Goal: Information Seeking & Learning: Learn about a topic

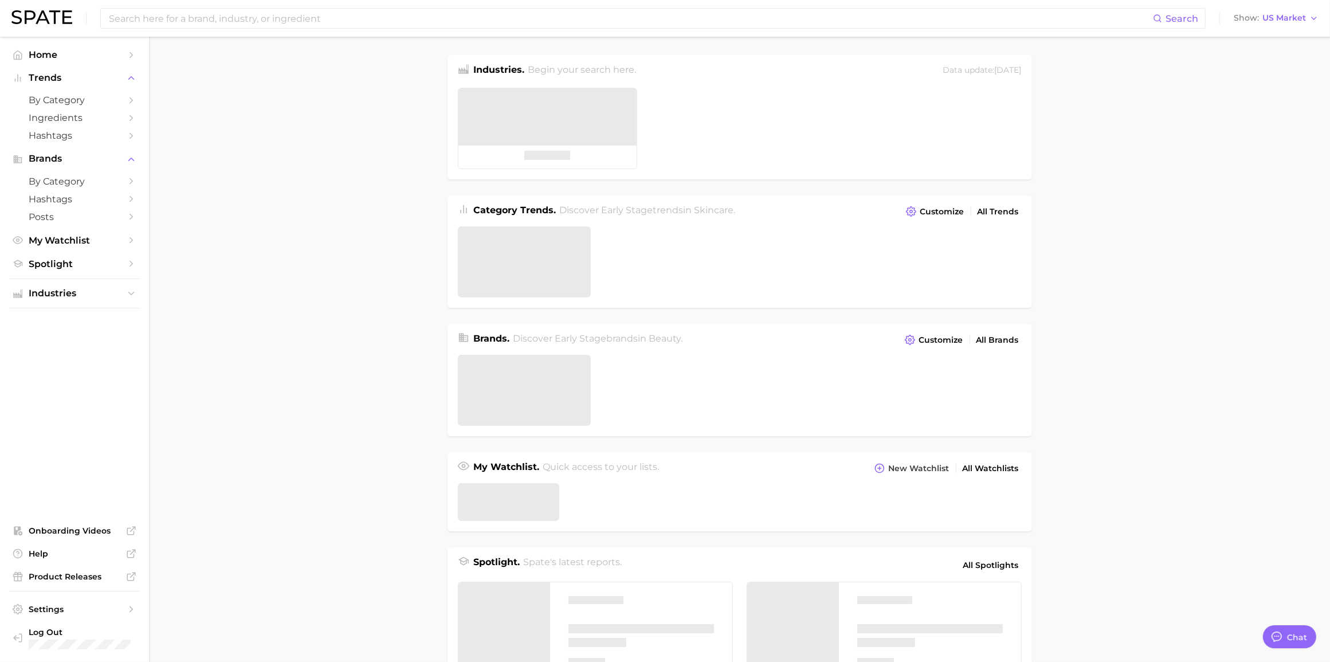
type textarea "x"
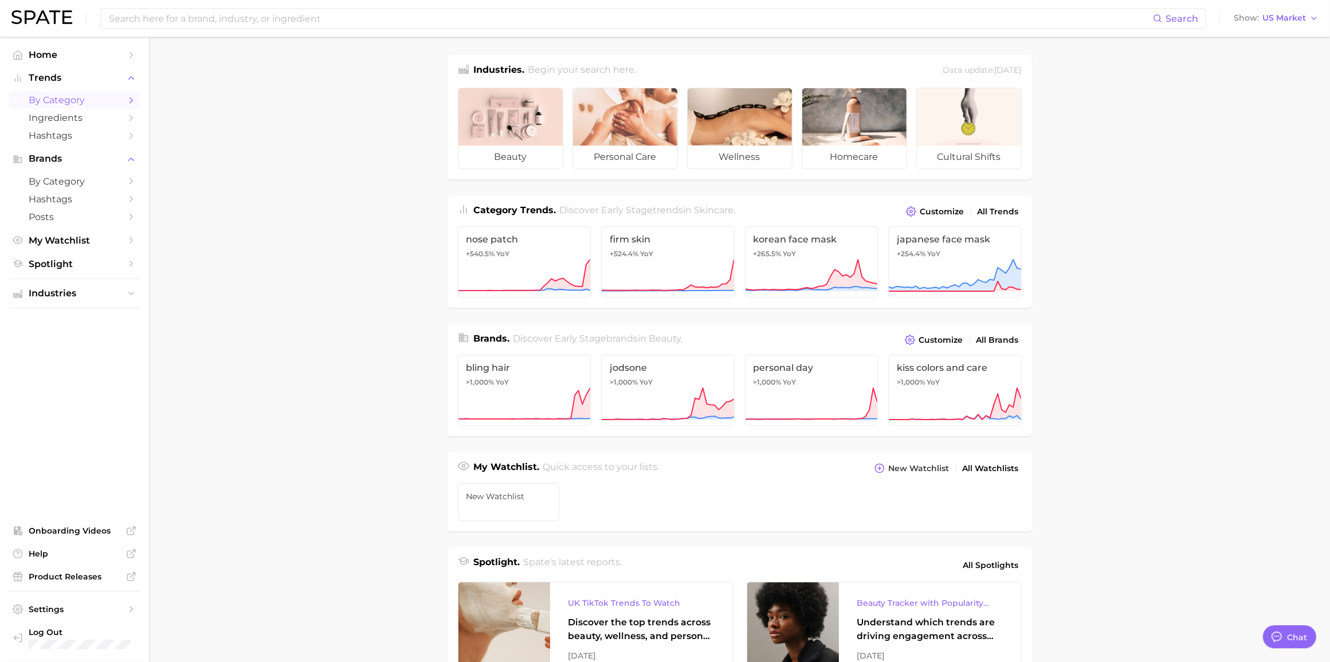
click at [60, 96] on span "by Category" at bounding box center [75, 100] width 92 height 11
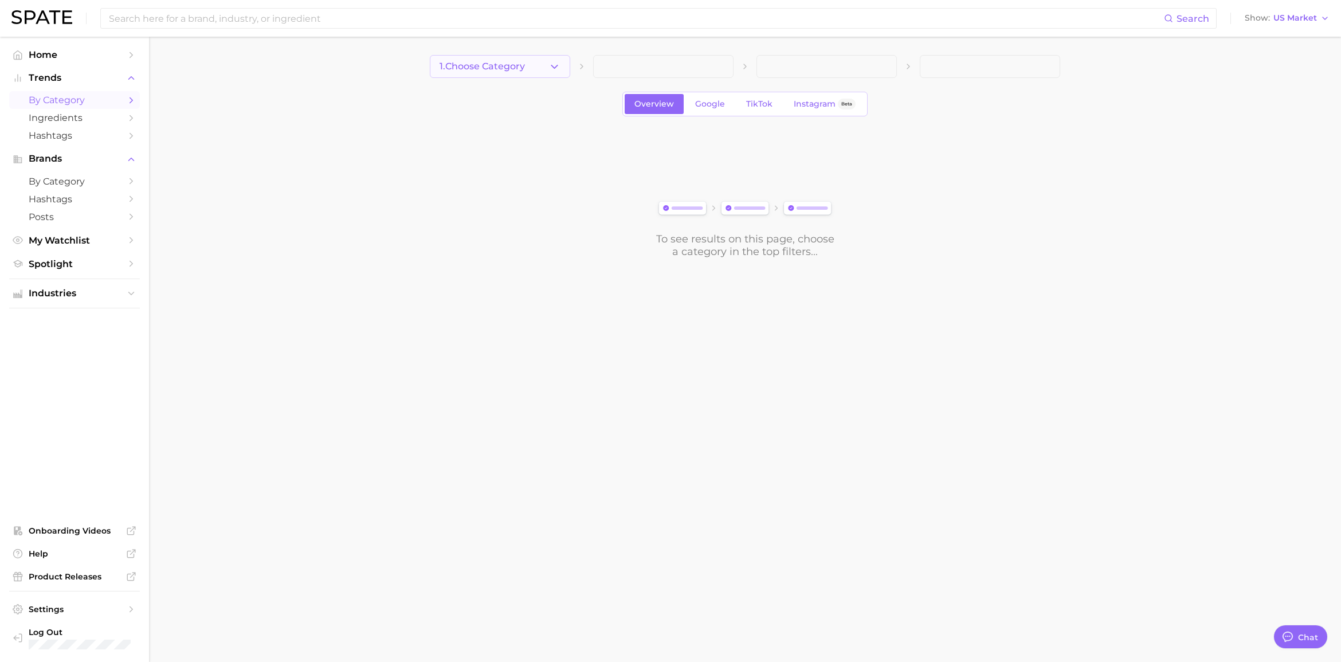
click at [560, 63] on button "1. Choose Category" at bounding box center [500, 66] width 140 height 23
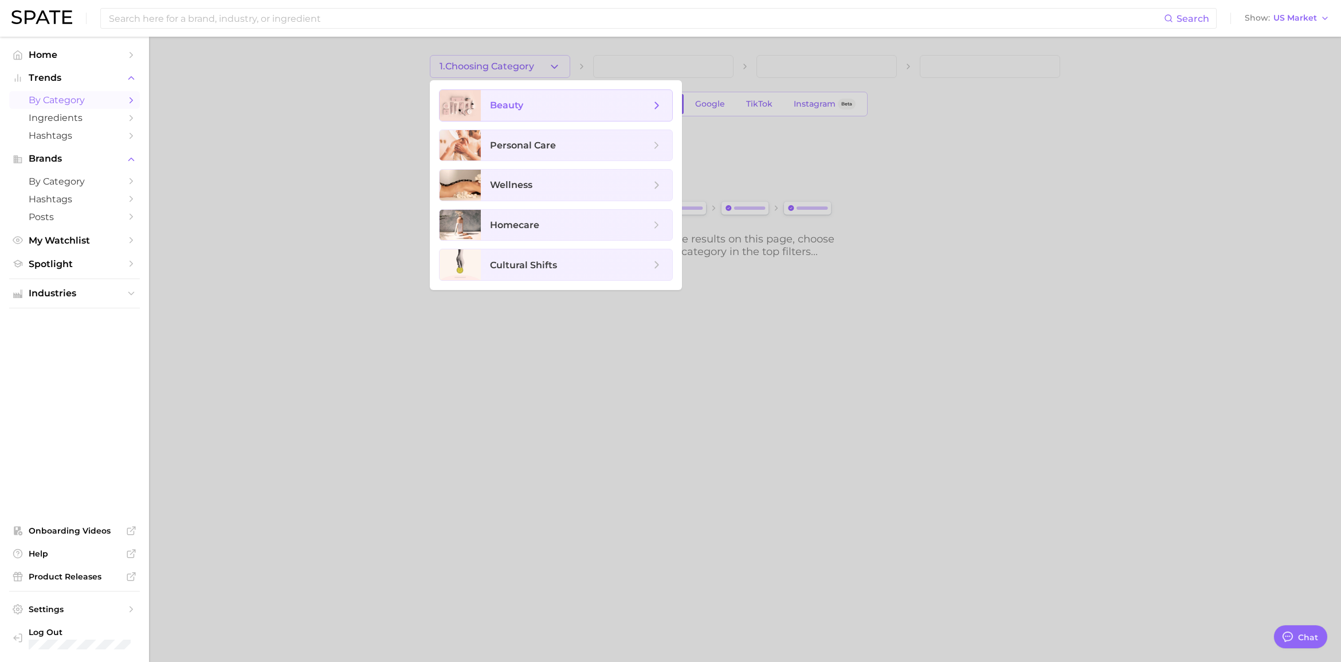
click at [591, 101] on span "beauty" at bounding box center [570, 105] width 160 height 13
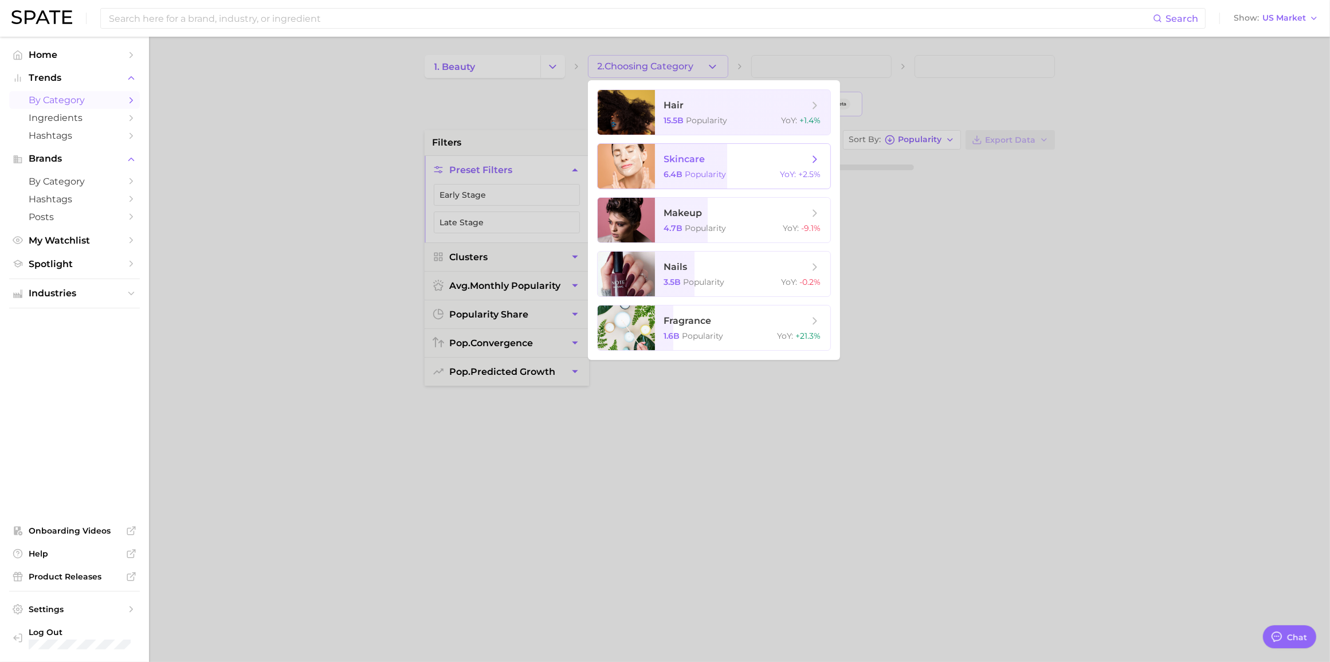
click at [684, 155] on span "skincare" at bounding box center [684, 159] width 41 height 11
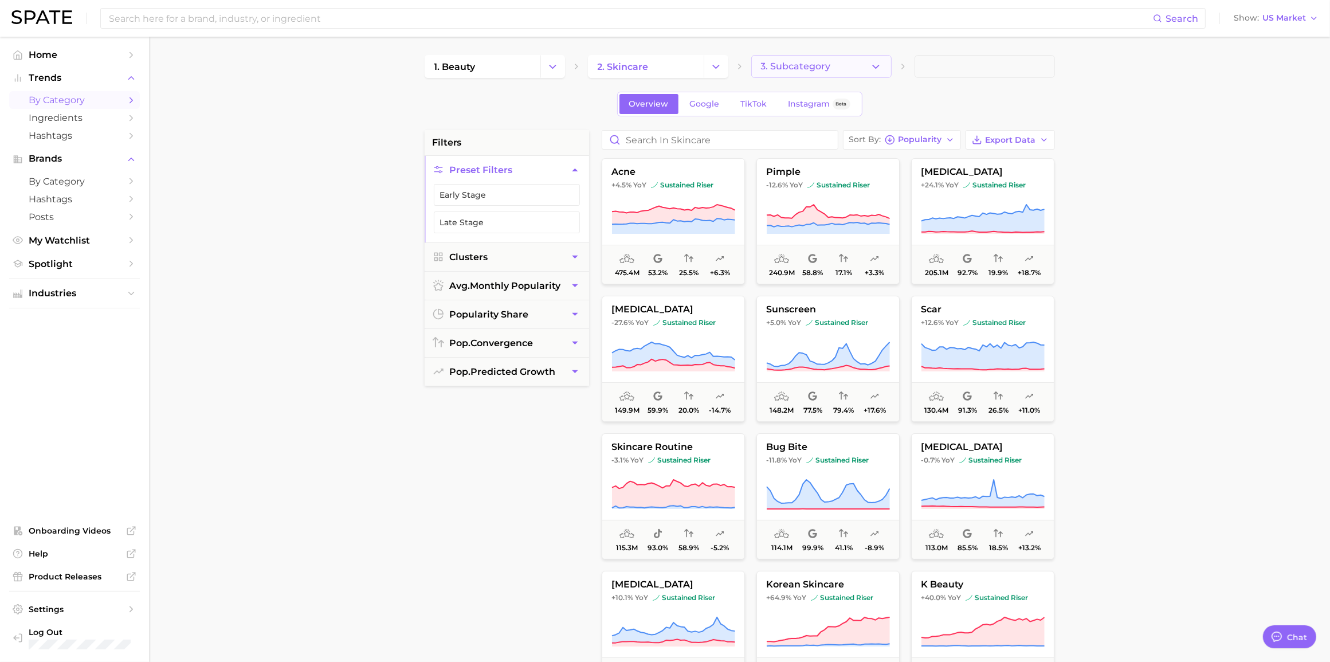
click at [870, 70] on icon "button" at bounding box center [876, 67] width 12 height 12
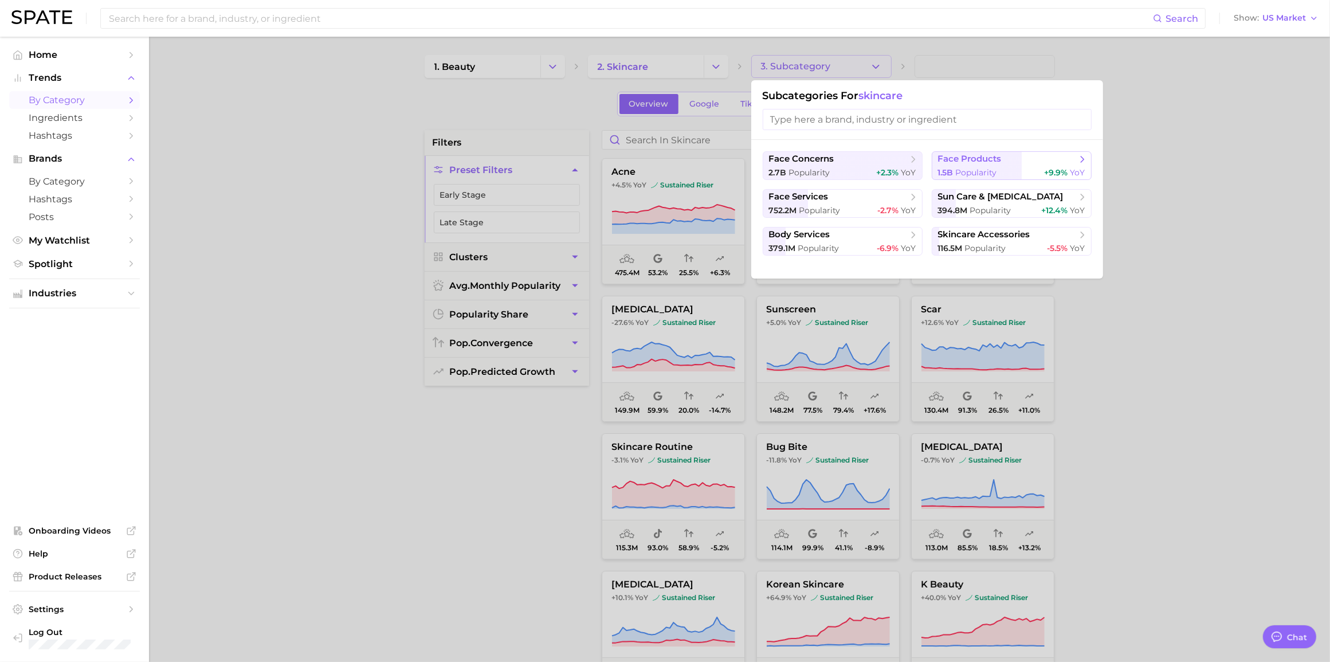
click at [979, 168] on span "Popularity" at bounding box center [976, 172] width 41 height 10
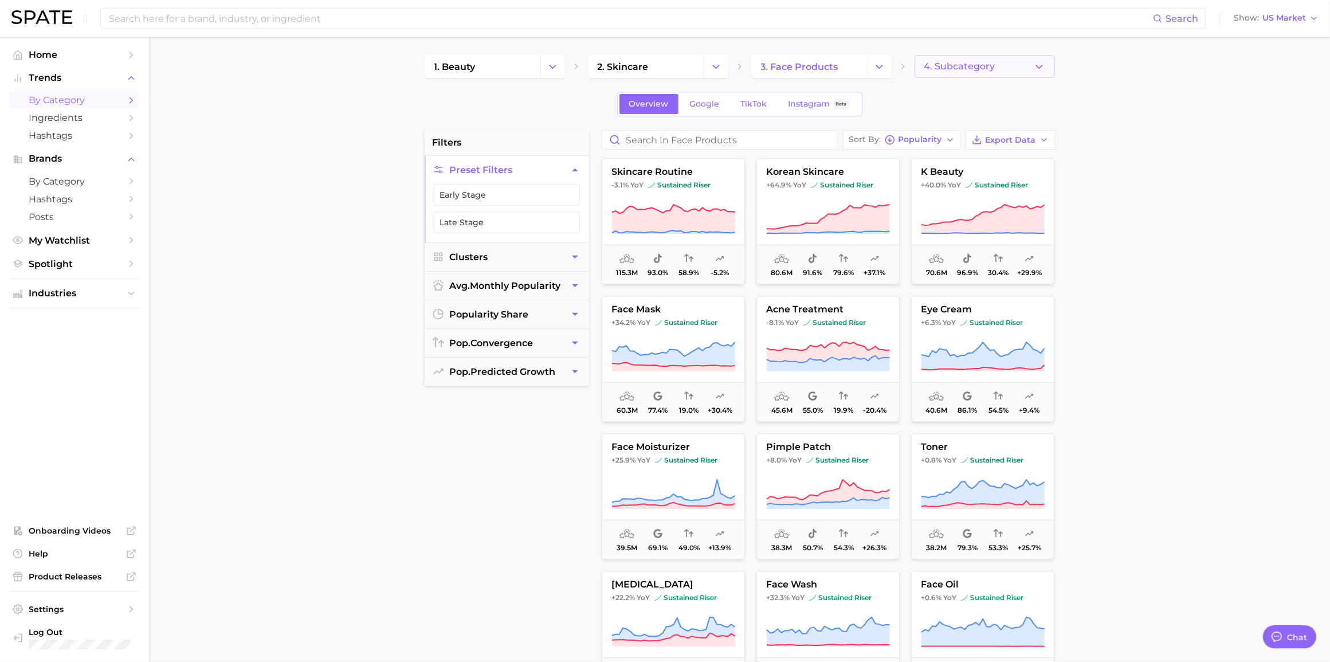
click at [1021, 58] on button "4. Subcategory" at bounding box center [984, 66] width 140 height 23
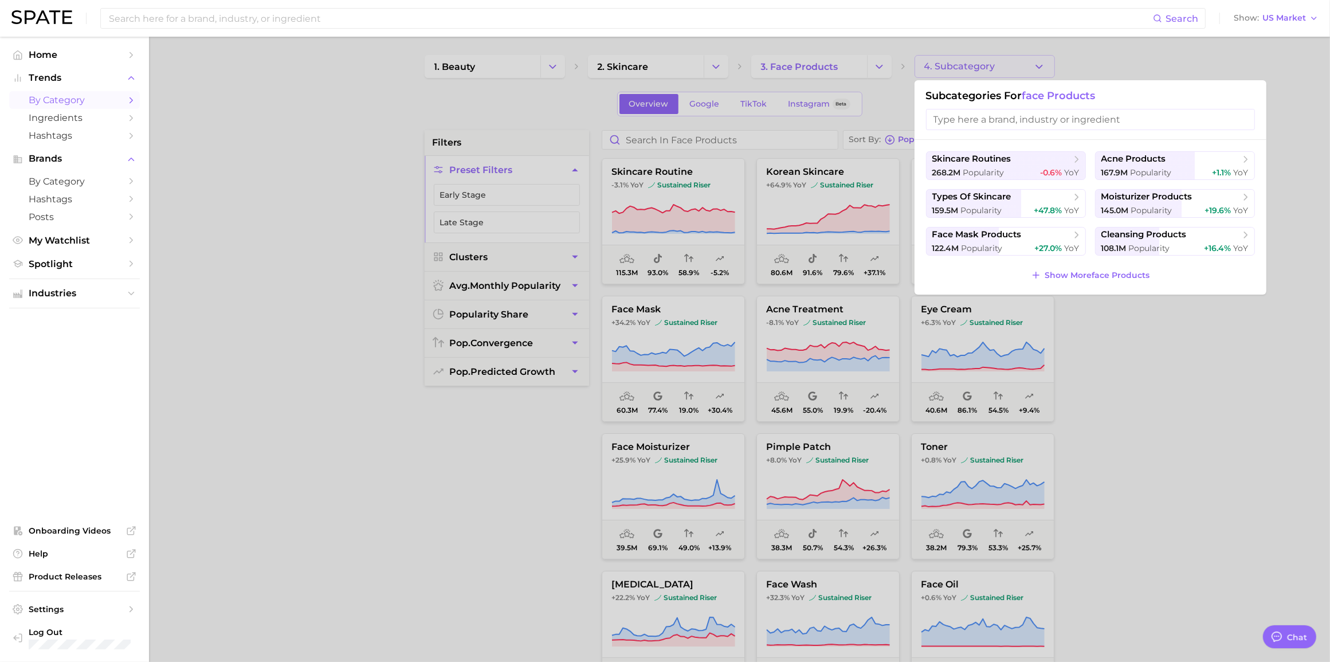
click at [688, 57] on div at bounding box center [665, 331] width 1330 height 662
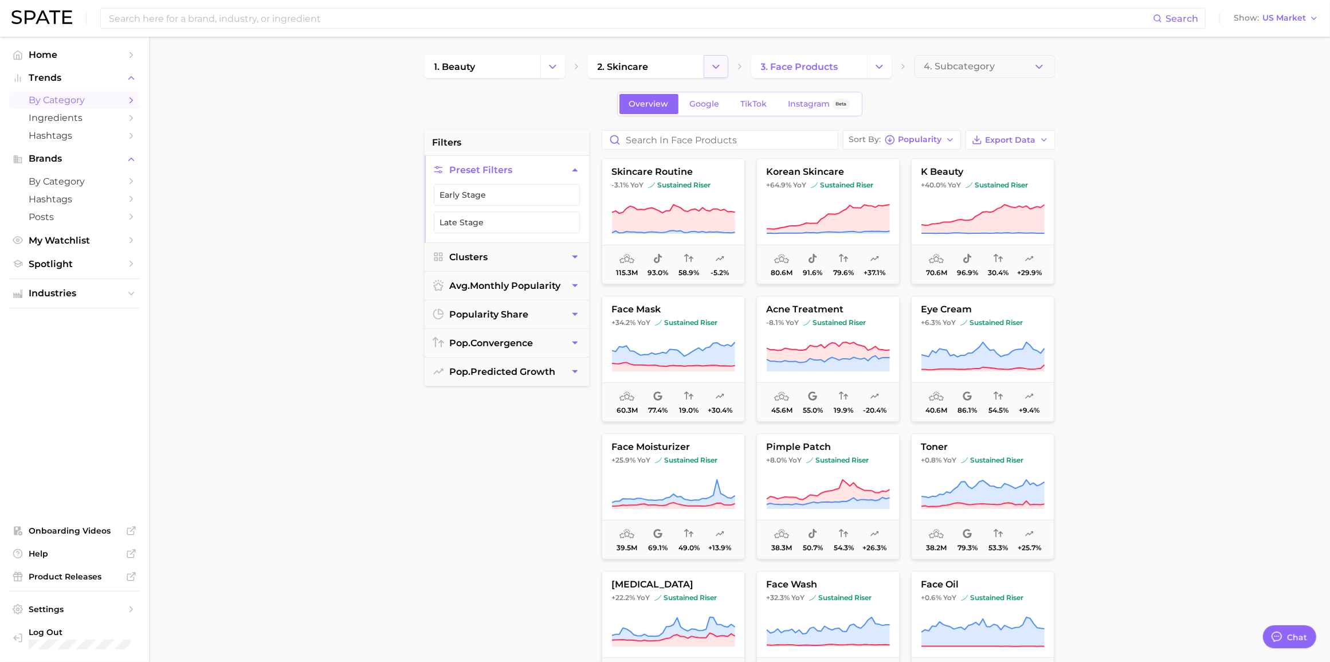
click at [706, 59] on button "Change Category" at bounding box center [716, 66] width 25 height 23
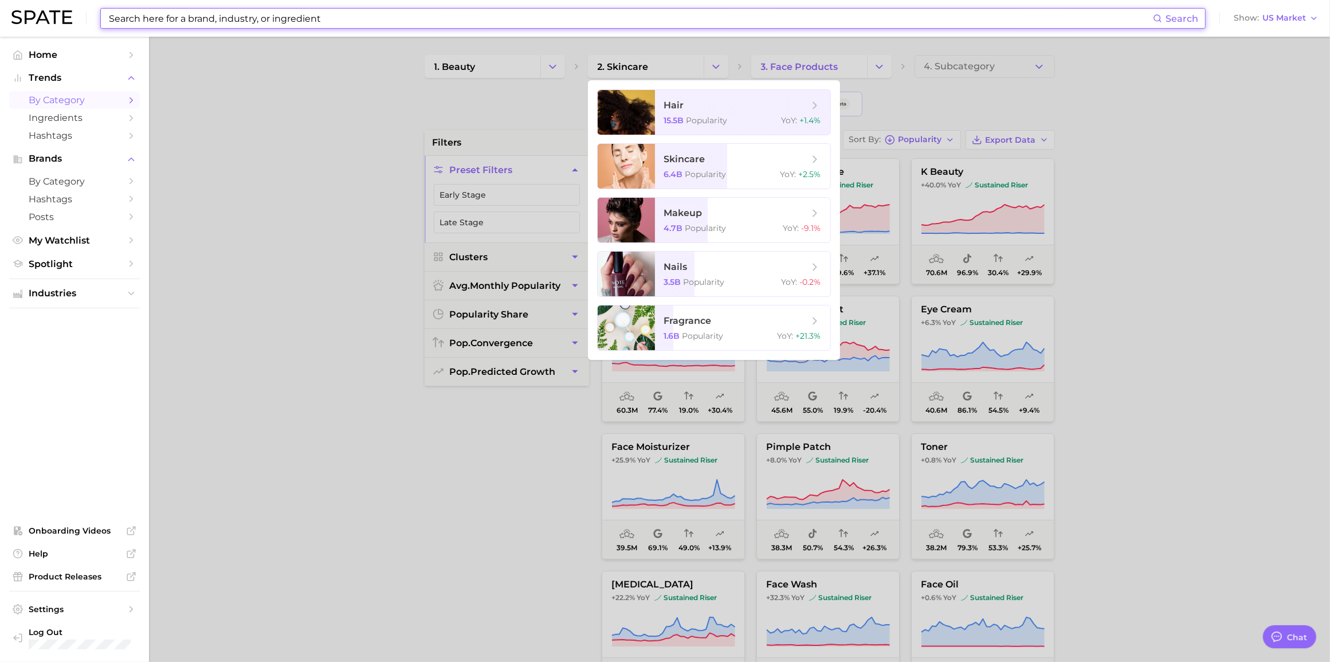
click at [583, 14] on input at bounding box center [630, 18] width 1045 height 19
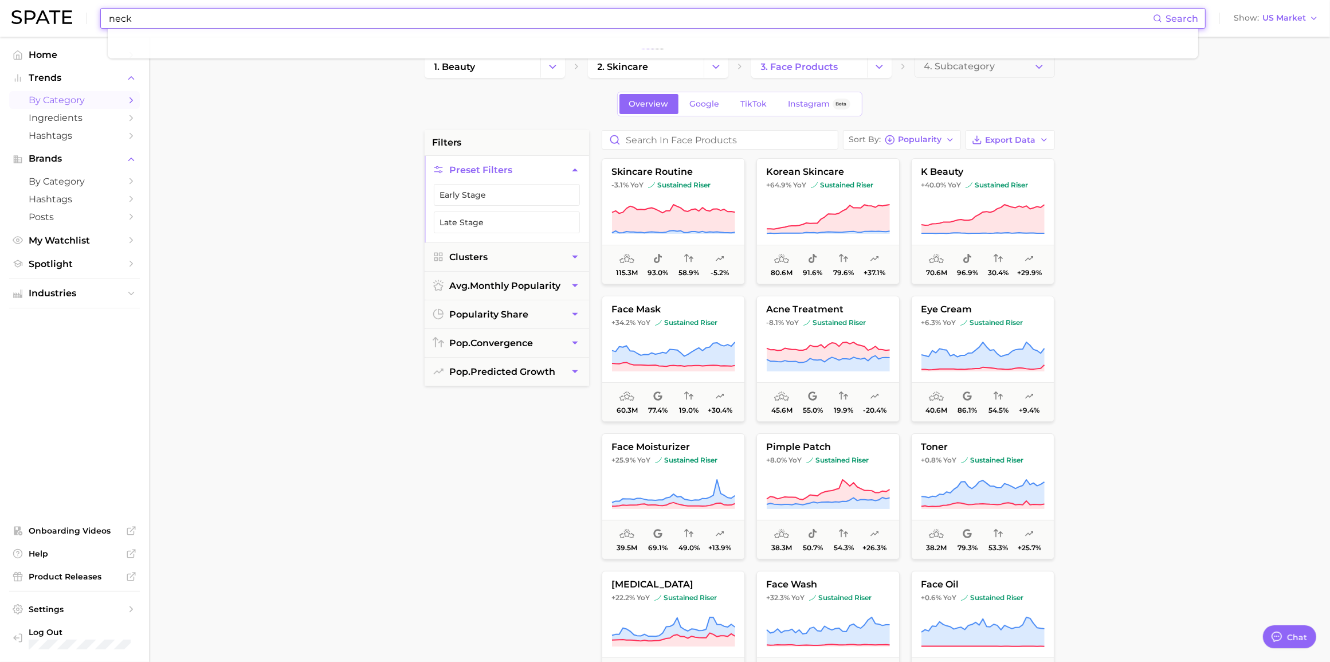
type input "neck"
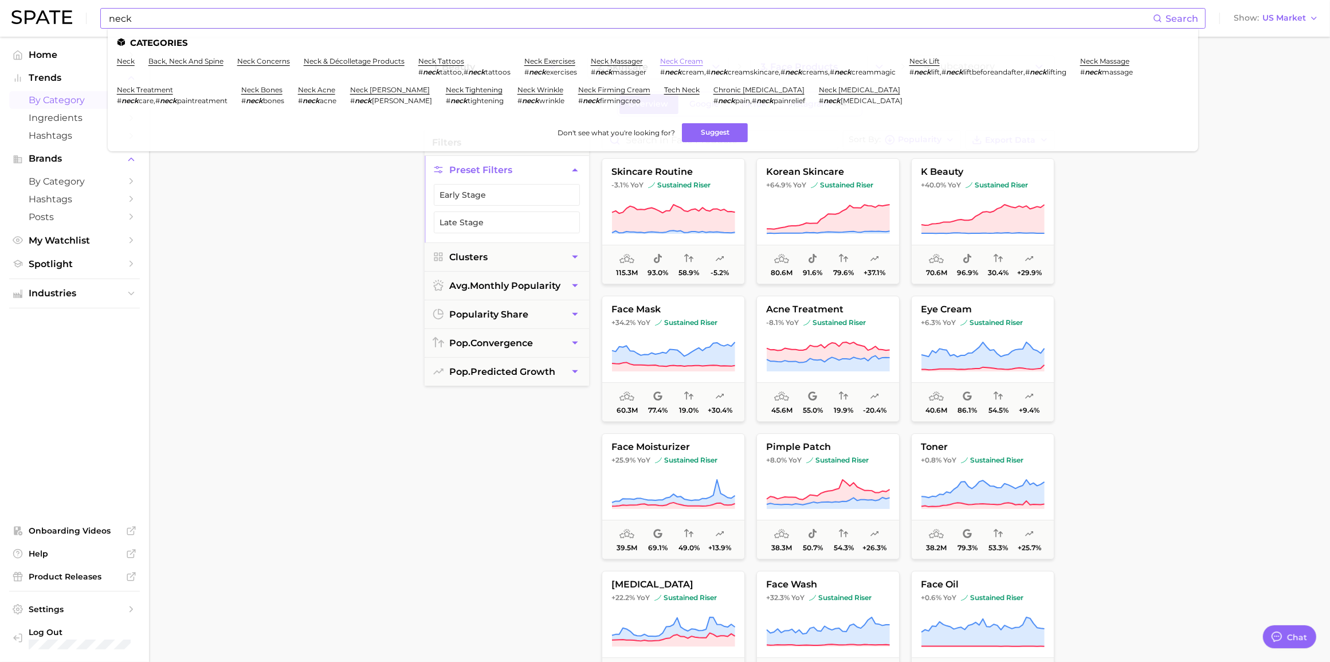
click at [677, 60] on link "neck cream" at bounding box center [681, 61] width 43 height 9
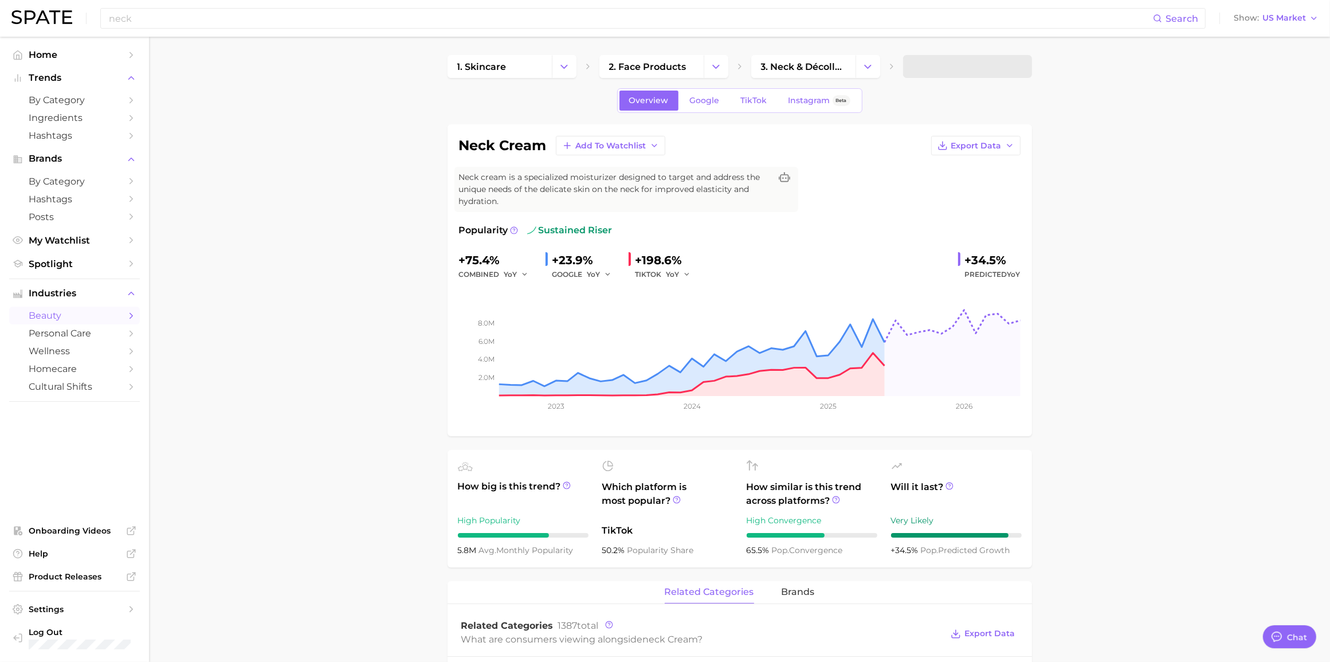
type textarea "x"
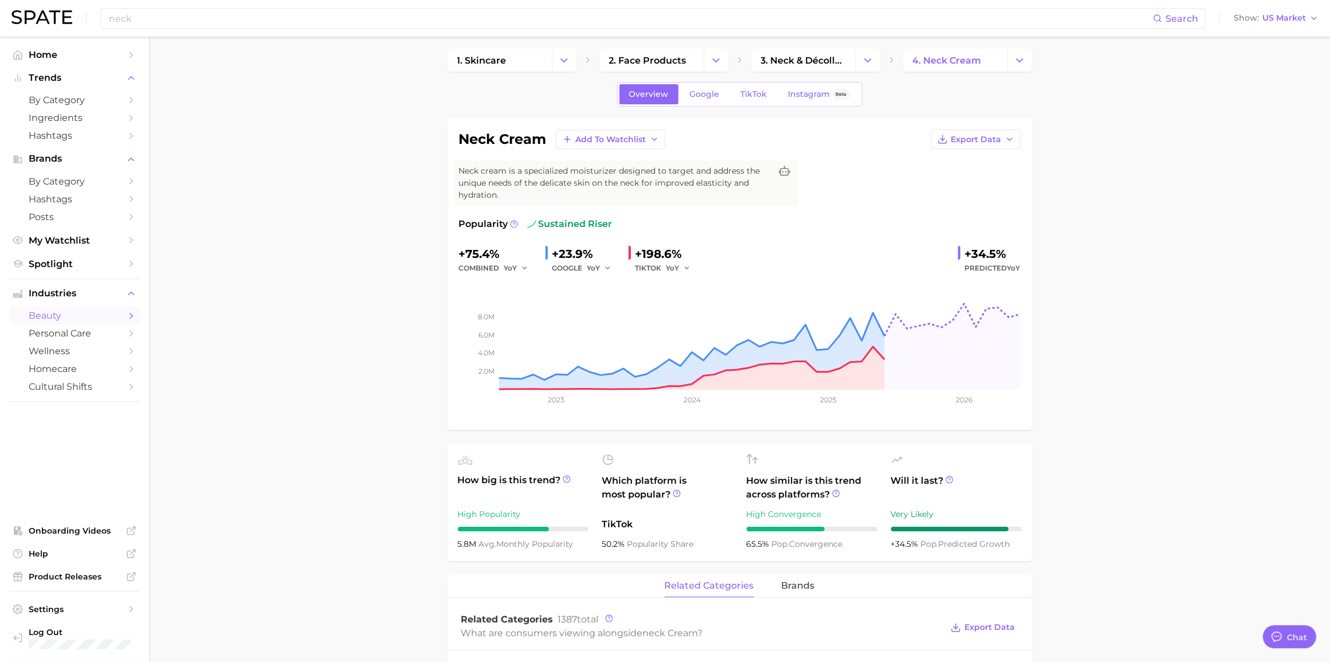
scroll to position [6, 0]
click at [709, 98] on span "Google" at bounding box center [705, 95] width 30 height 10
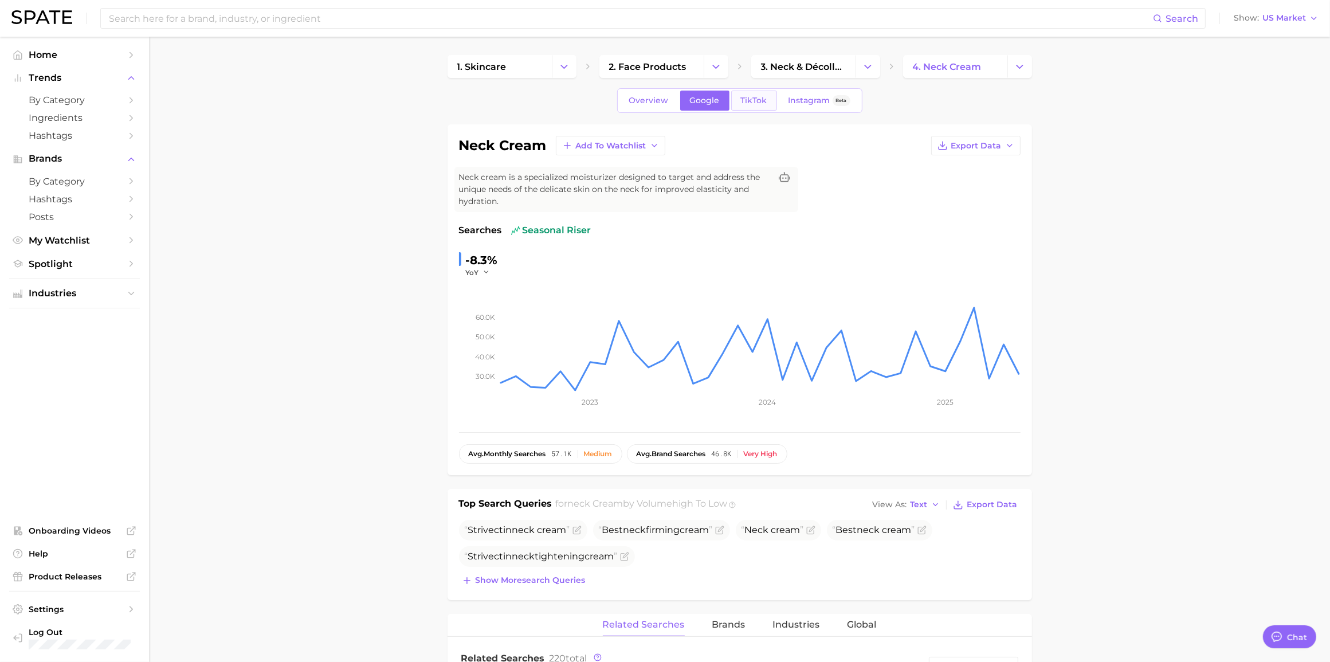
click at [763, 96] on span "TikTok" at bounding box center [754, 101] width 26 height 10
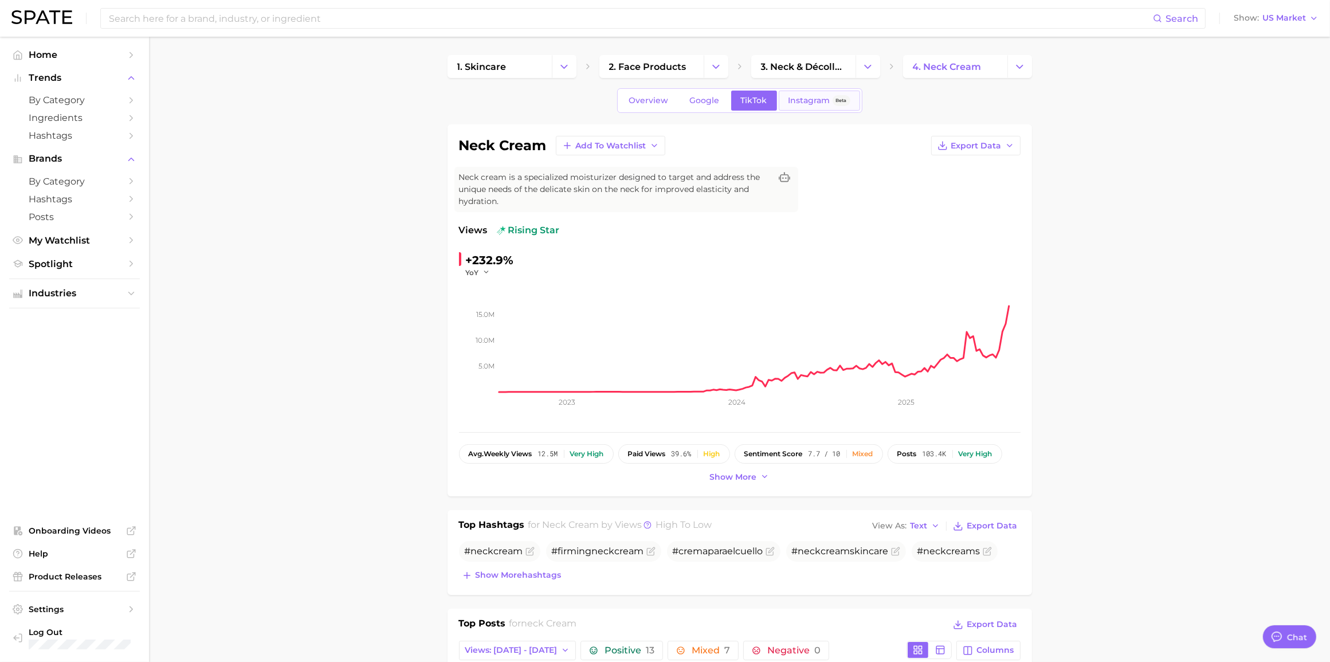
click at [811, 93] on link "Instagram Beta" at bounding box center [819, 101] width 81 height 20
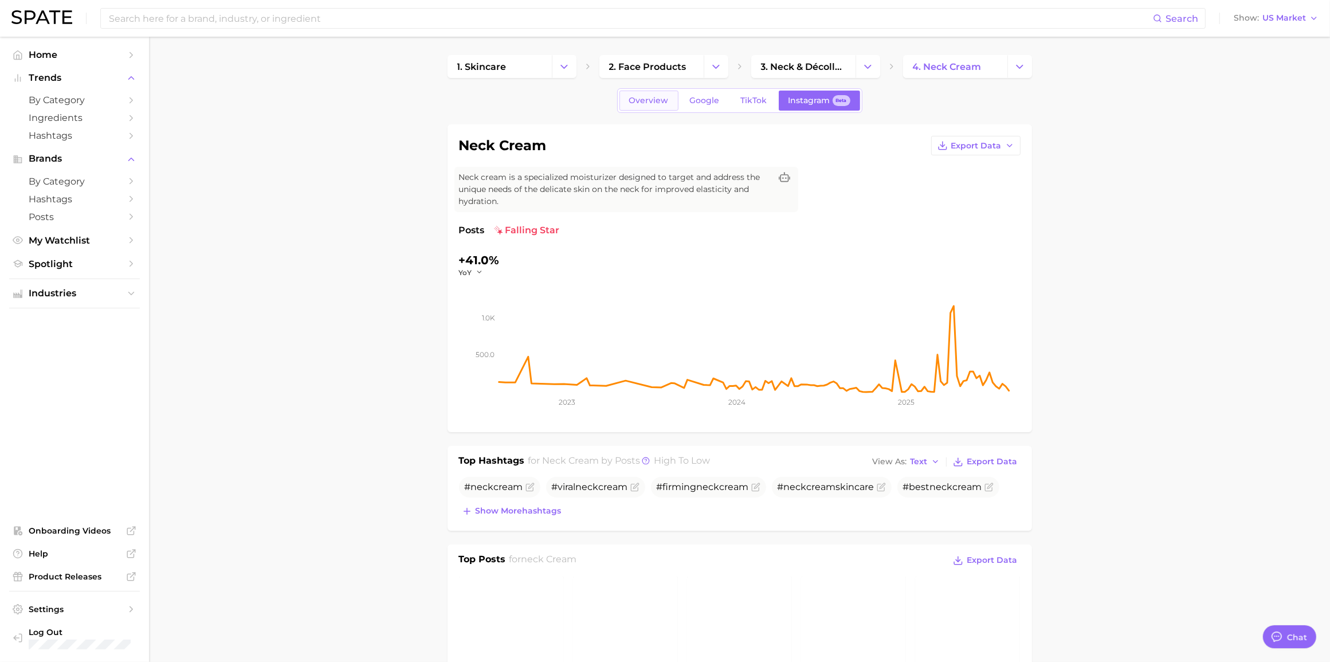
click at [624, 109] on link "Overview" at bounding box center [648, 101] width 59 height 20
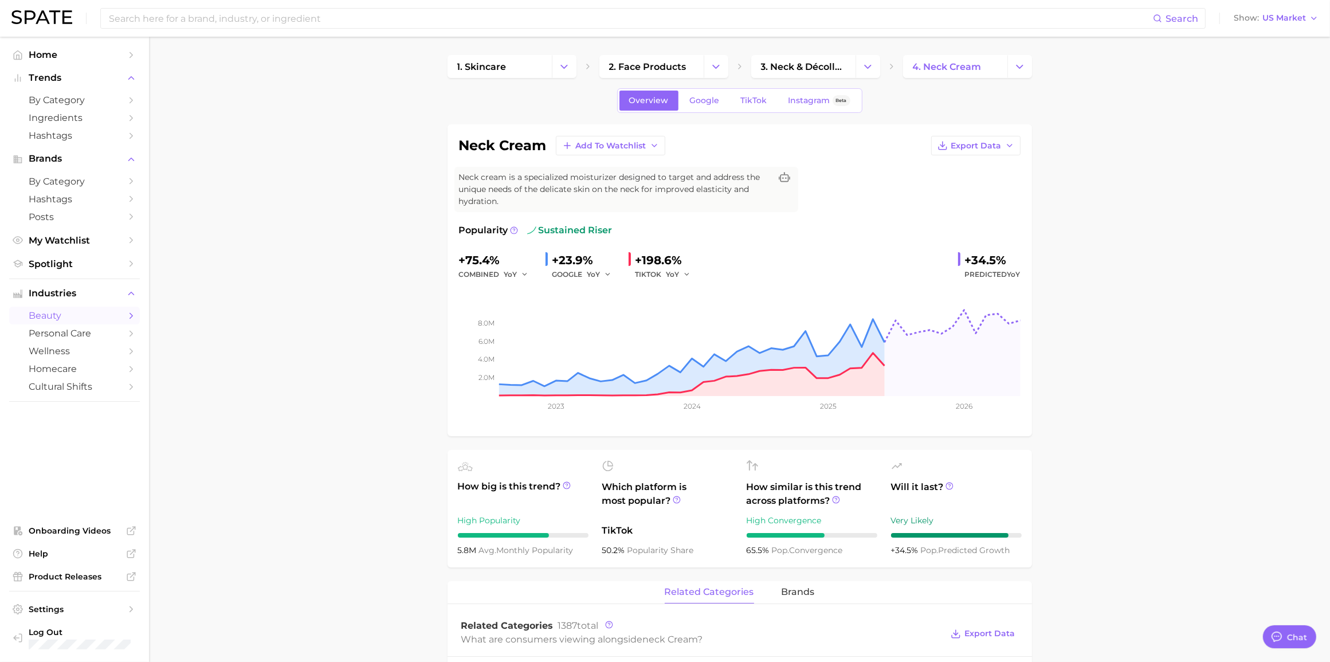
click at [613, 26] on input at bounding box center [630, 18] width 1045 height 19
type input "decollete"
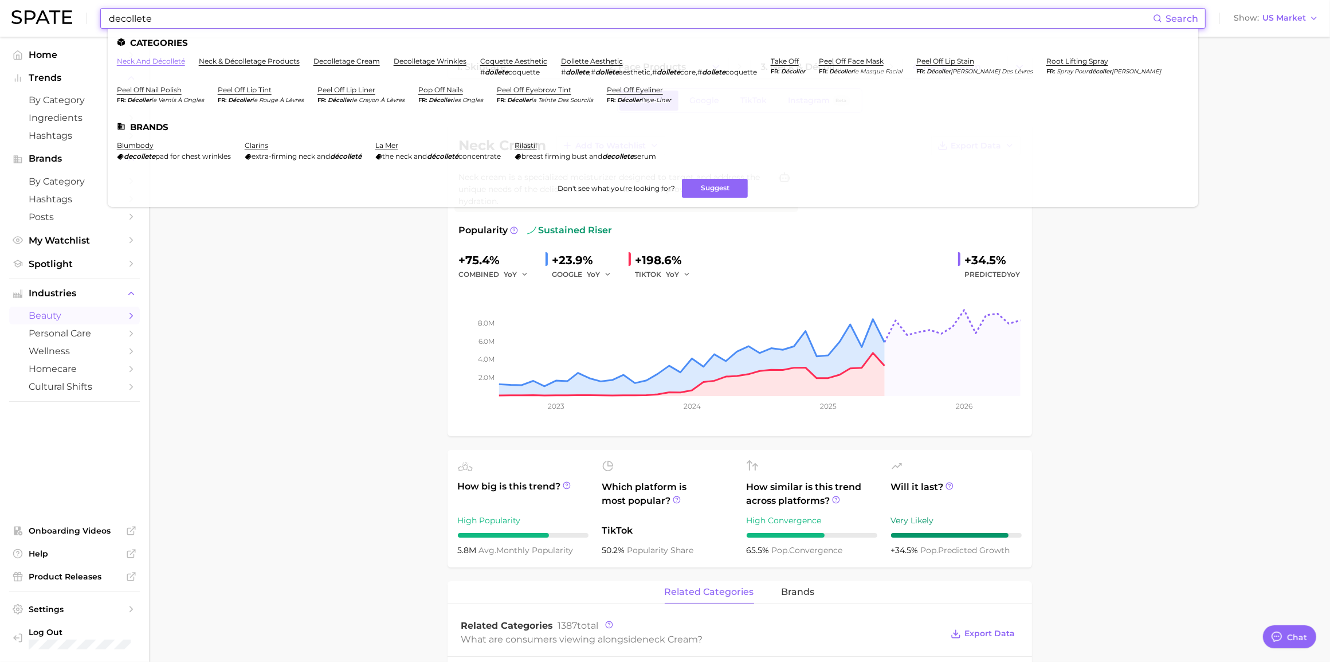
click at [167, 61] on link "neck and décolleté" at bounding box center [151, 61] width 68 height 9
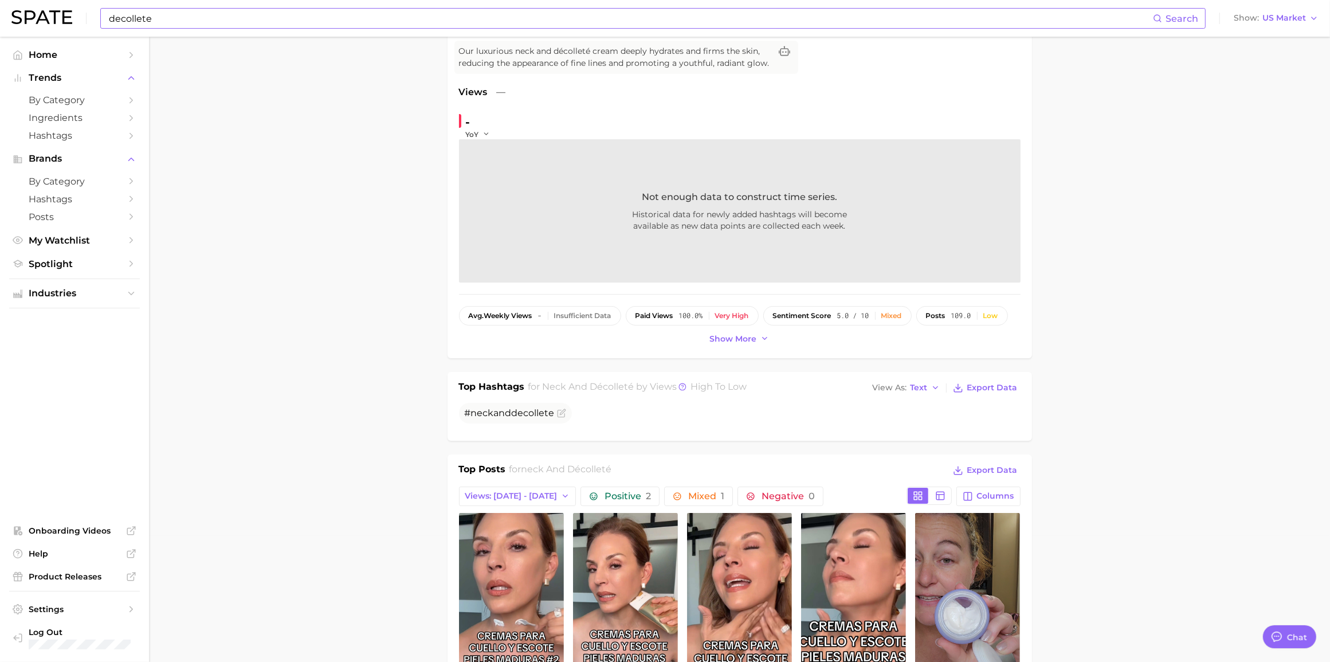
scroll to position [113, 0]
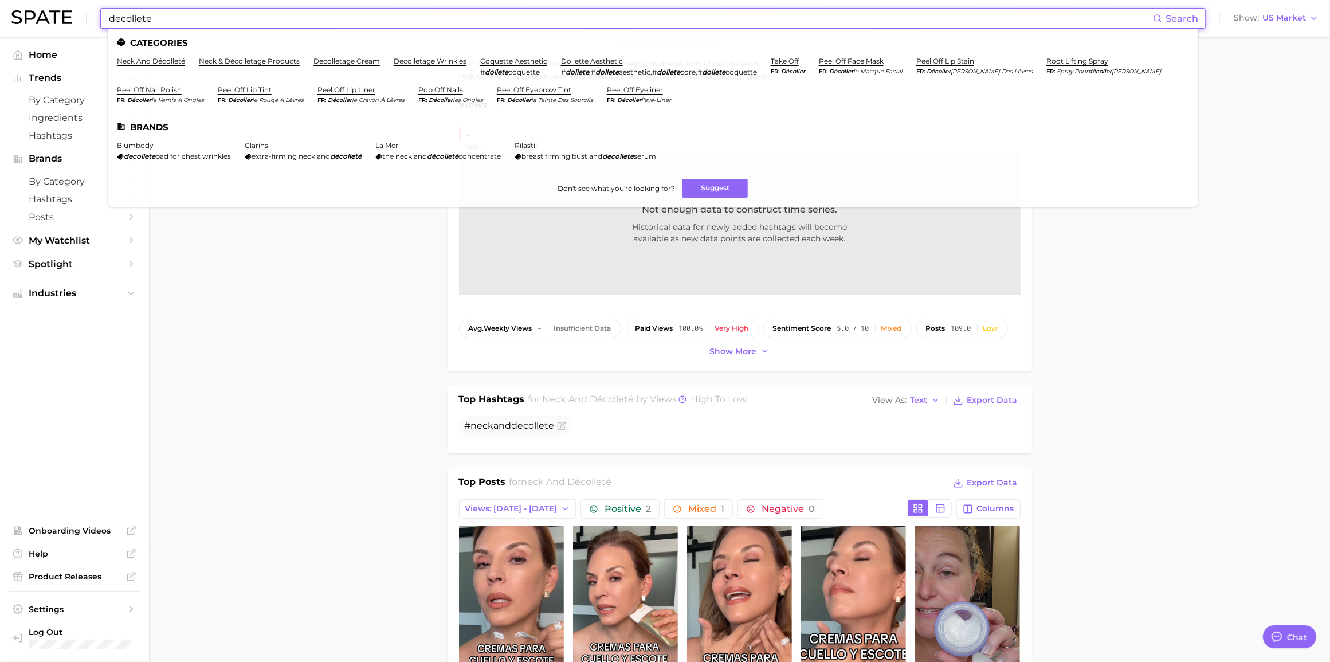
click at [267, 13] on input "decollete" at bounding box center [630, 18] width 1045 height 19
click at [281, 64] on link "neck & décolletage products" at bounding box center [249, 61] width 101 height 9
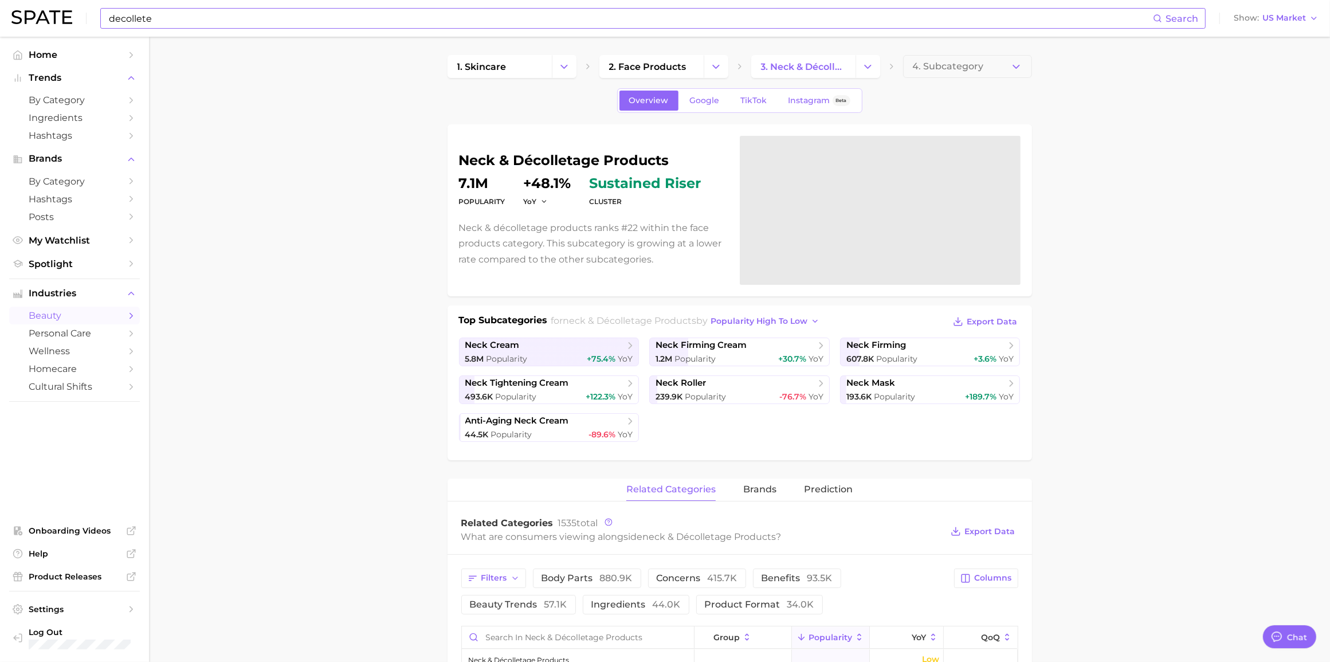
click at [286, 15] on input "decollete" at bounding box center [630, 18] width 1045 height 19
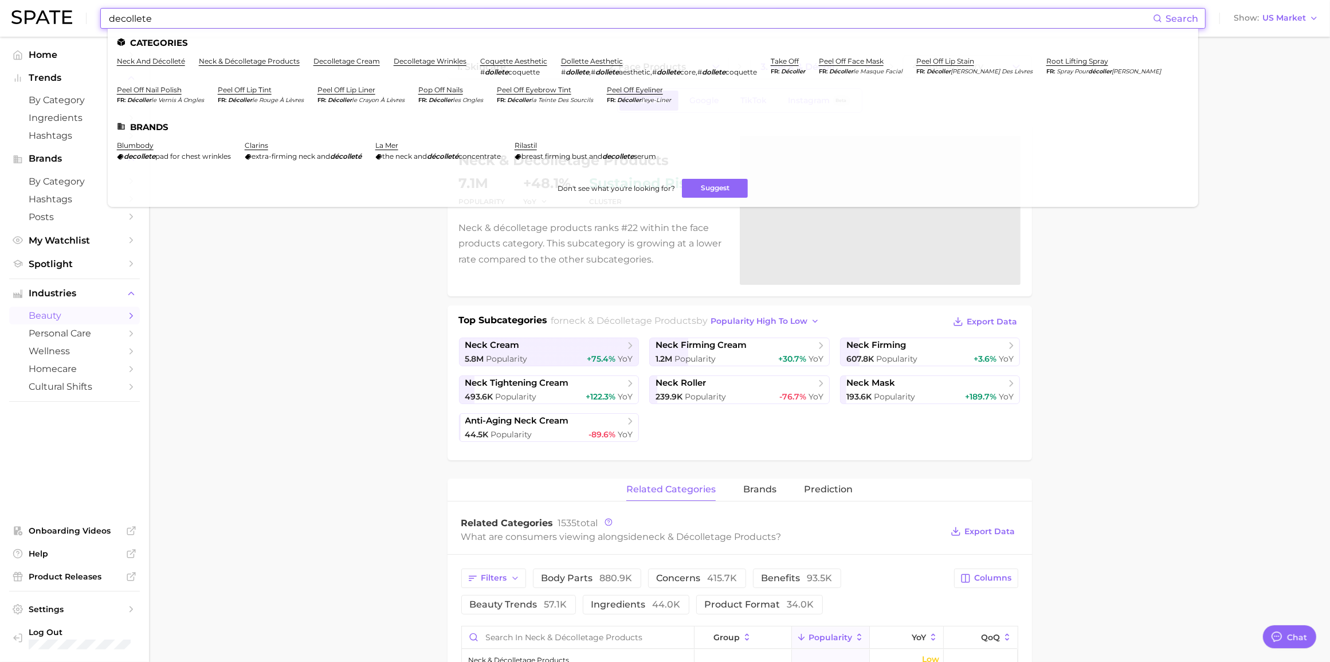
scroll to position [49, 0]
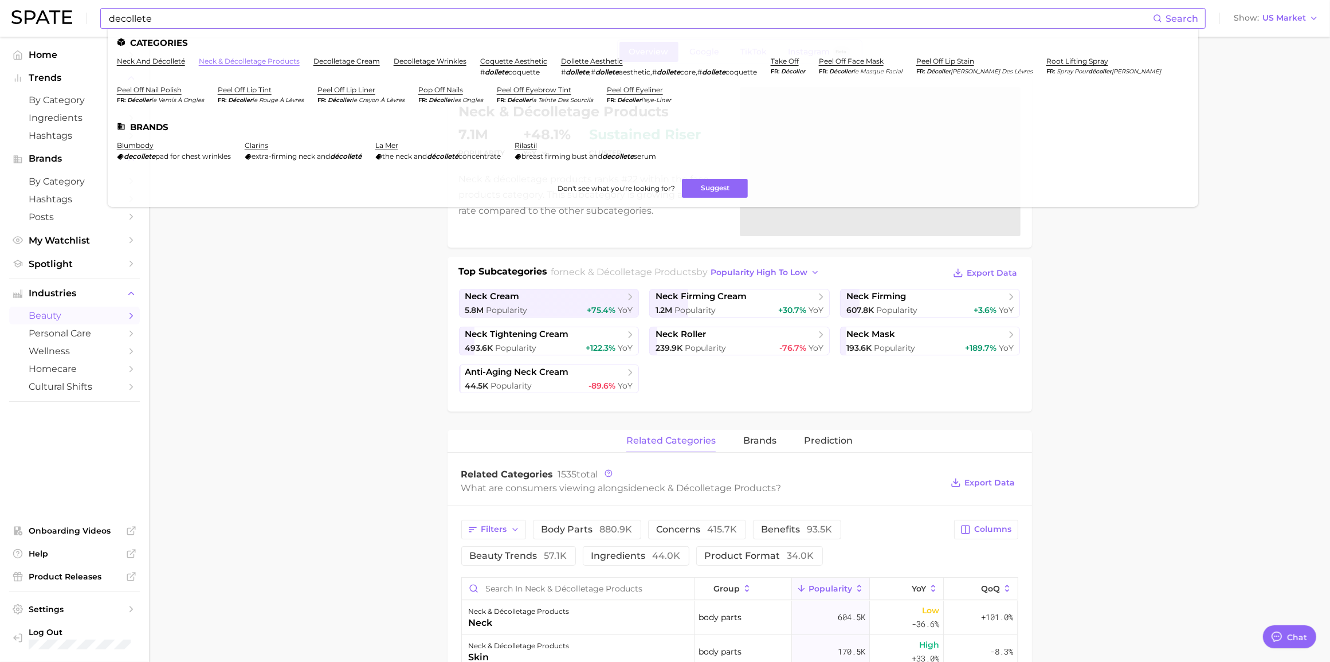
click at [250, 59] on link "neck & décolletage products" at bounding box center [249, 61] width 101 height 9
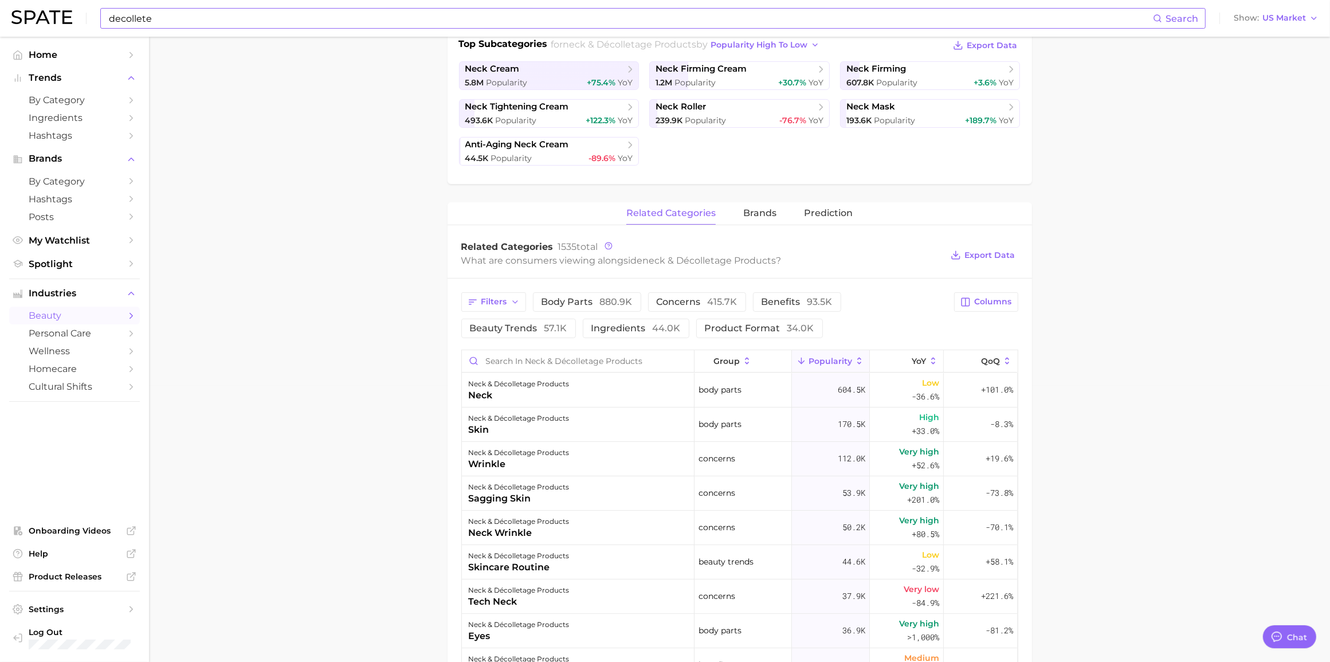
scroll to position [277, 0]
